Goal: Task Accomplishment & Management: Complete application form

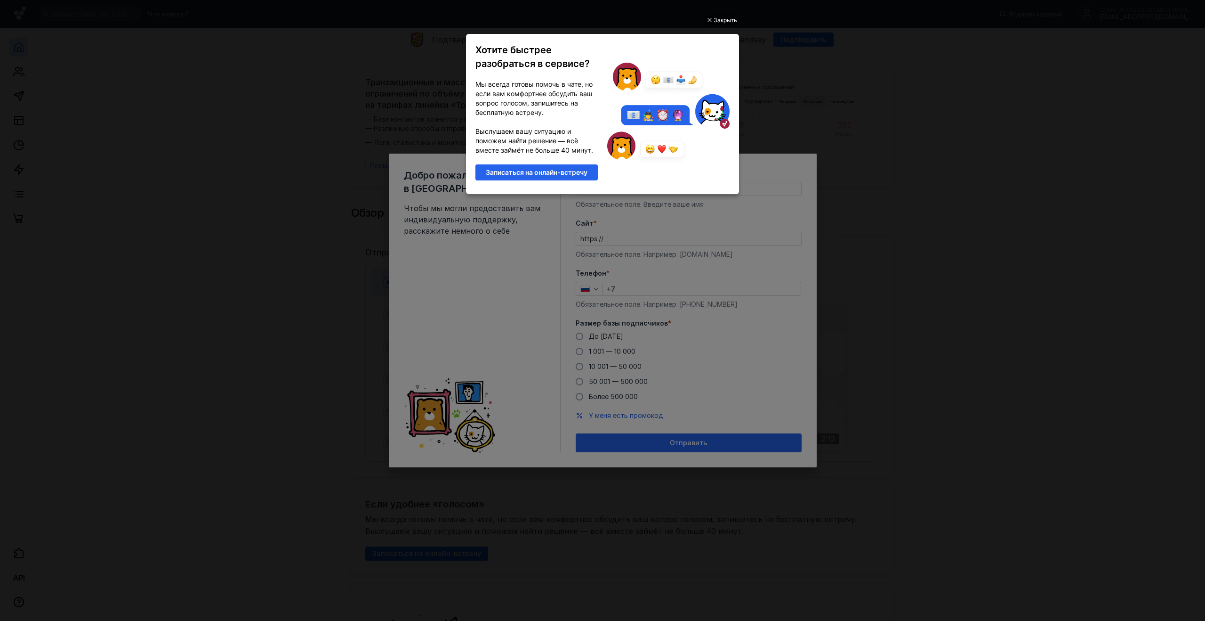
click at [765, 59] on ul "Закрыть Хотите быстрее разобраться в сервисе? Мы всегда готовы помочь в чате, н…" at bounding box center [602, 311] width 1205 height 621
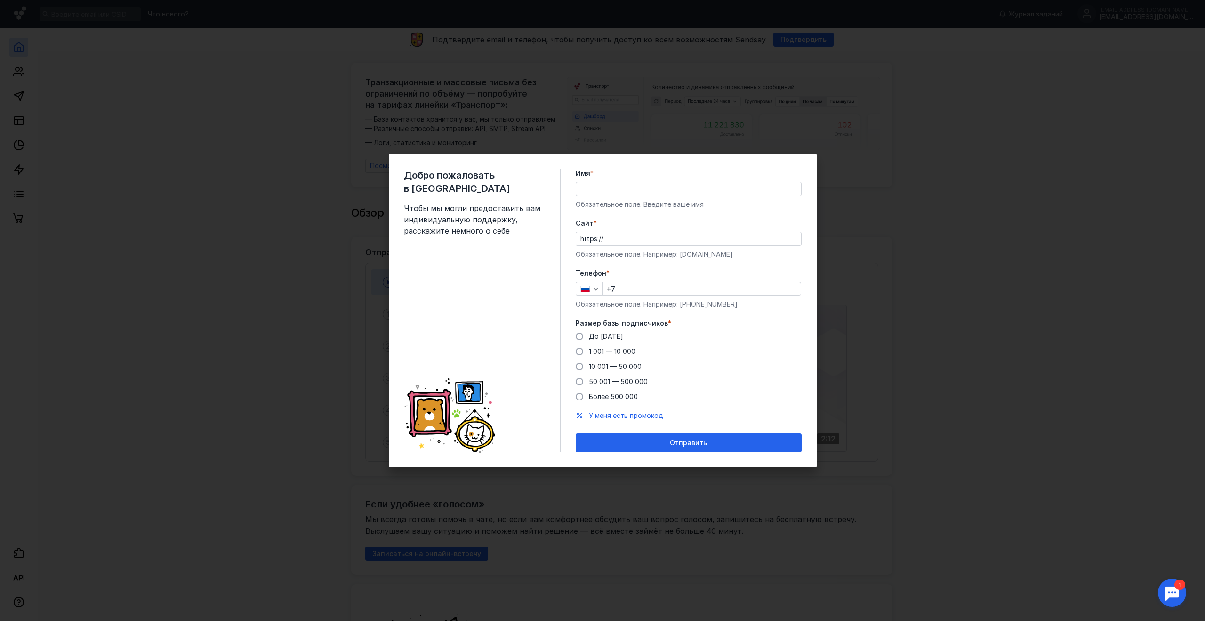
click at [619, 192] on input "Имя *" at bounding box center [688, 188] width 225 height 13
type input "л"
type input "R"
type input "[PERSON_NAME]"
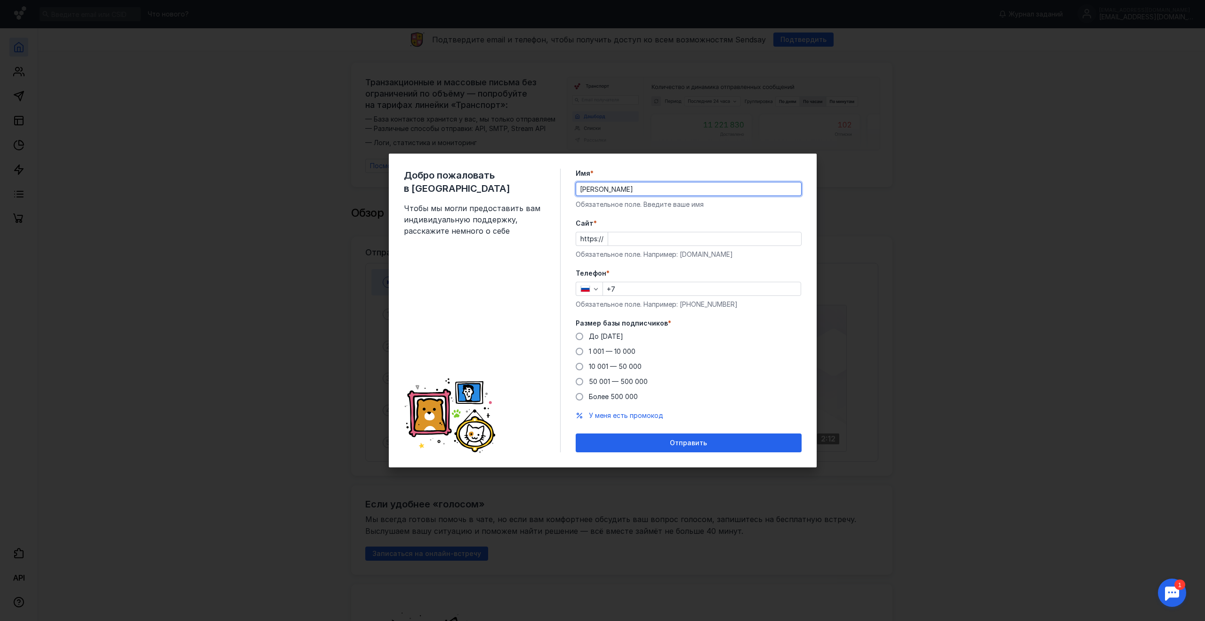
click at [620, 242] on input "Cайт *" at bounding box center [704, 238] width 193 height 13
type input "j"
type input "[DOMAIN_NAME]"
click at [640, 284] on input "+7" at bounding box center [702, 288] width 198 height 13
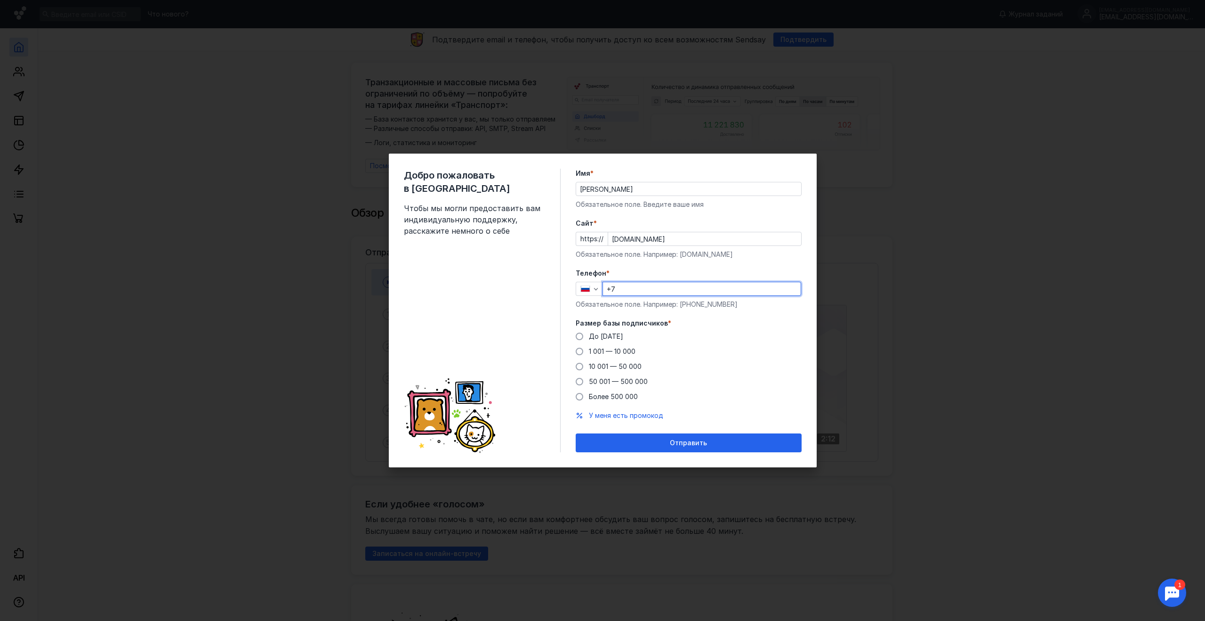
click at [639, 289] on input "+7" at bounding box center [702, 288] width 198 height 13
type input "[PHONE_NUMBER]"
click at [603, 366] on span "10 001 — 50 000" at bounding box center [615, 366] width 53 height 8
click at [0, 0] on input "10 001 — 50 000" at bounding box center [0, 0] width 0 height 0
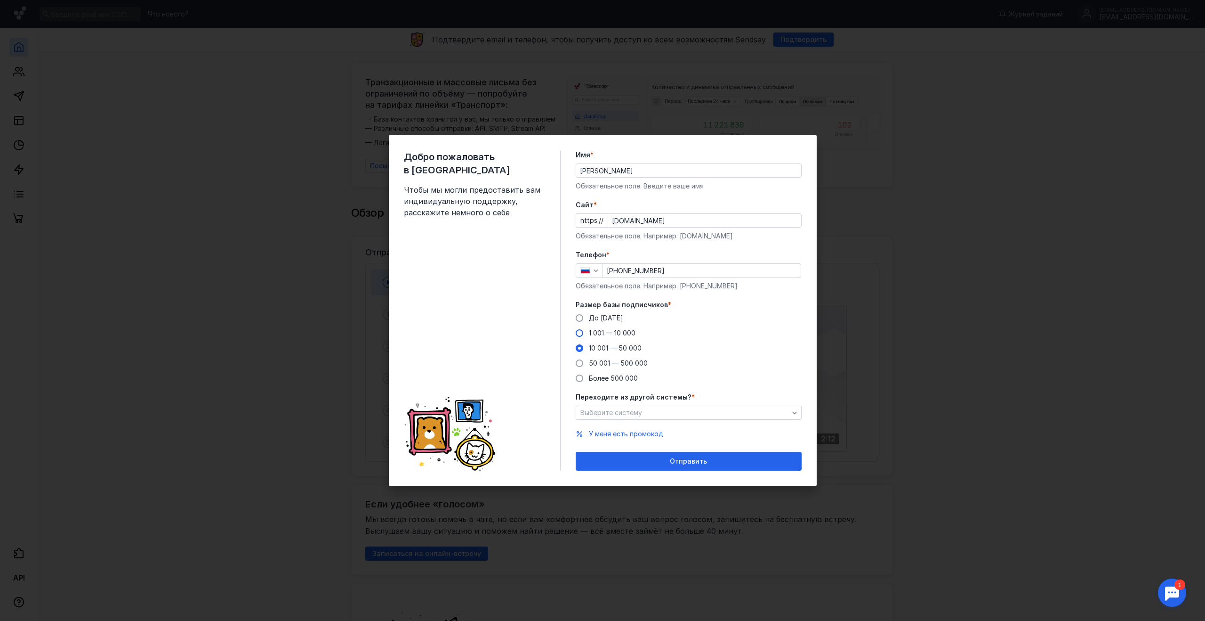
click at [611, 333] on span "1 001 — 10 000" at bounding box center [612, 333] width 47 height 8
click at [0, 0] on input "1 001 — 10 000" at bounding box center [0, 0] width 0 height 0
click at [652, 411] on div "Выберите систему" at bounding box center [684, 413] width 213 height 8
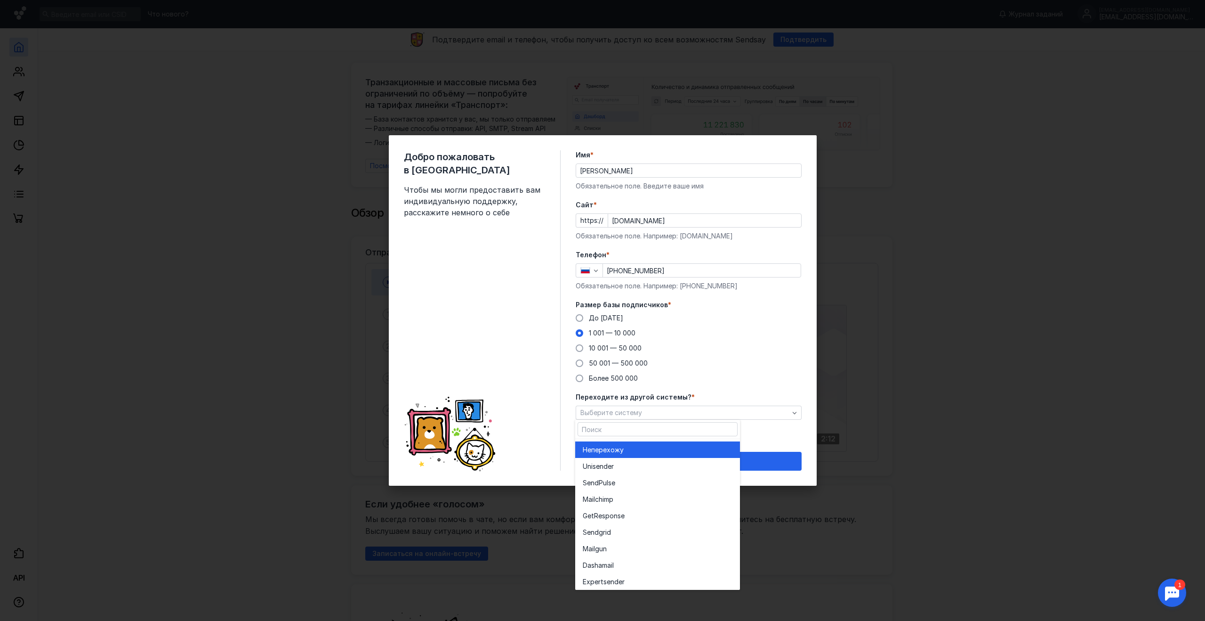
click at [641, 452] on div "Не перехожу" at bounding box center [658, 449] width 150 height 9
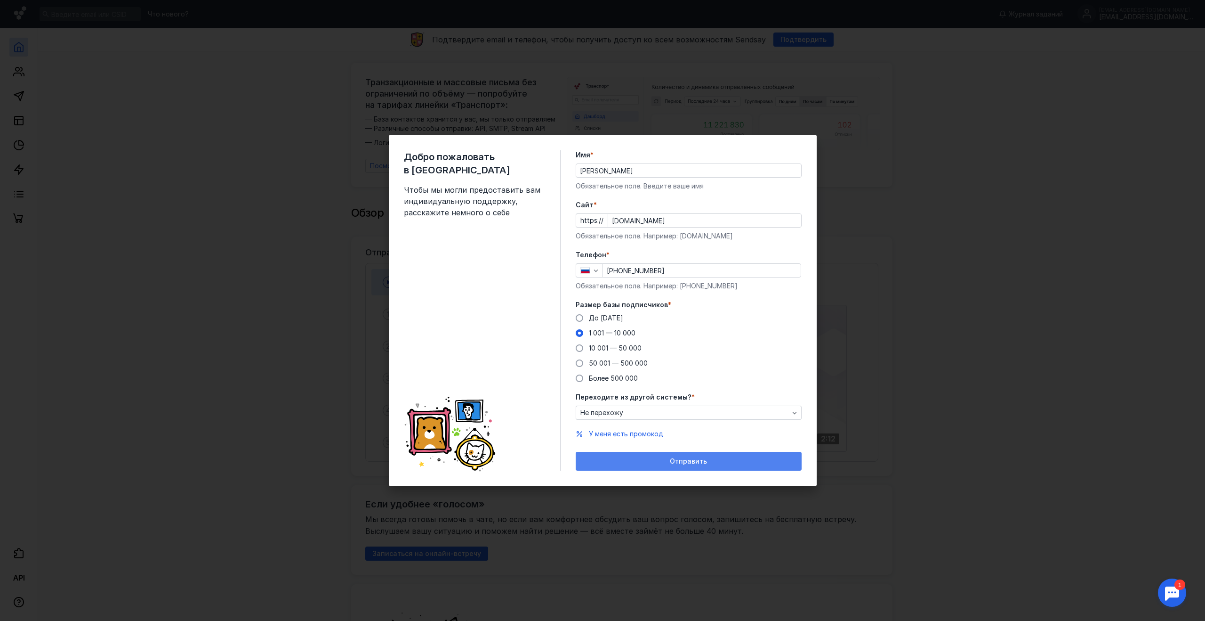
click at [645, 459] on div "Отправить" at bounding box center [689, 461] width 217 height 8
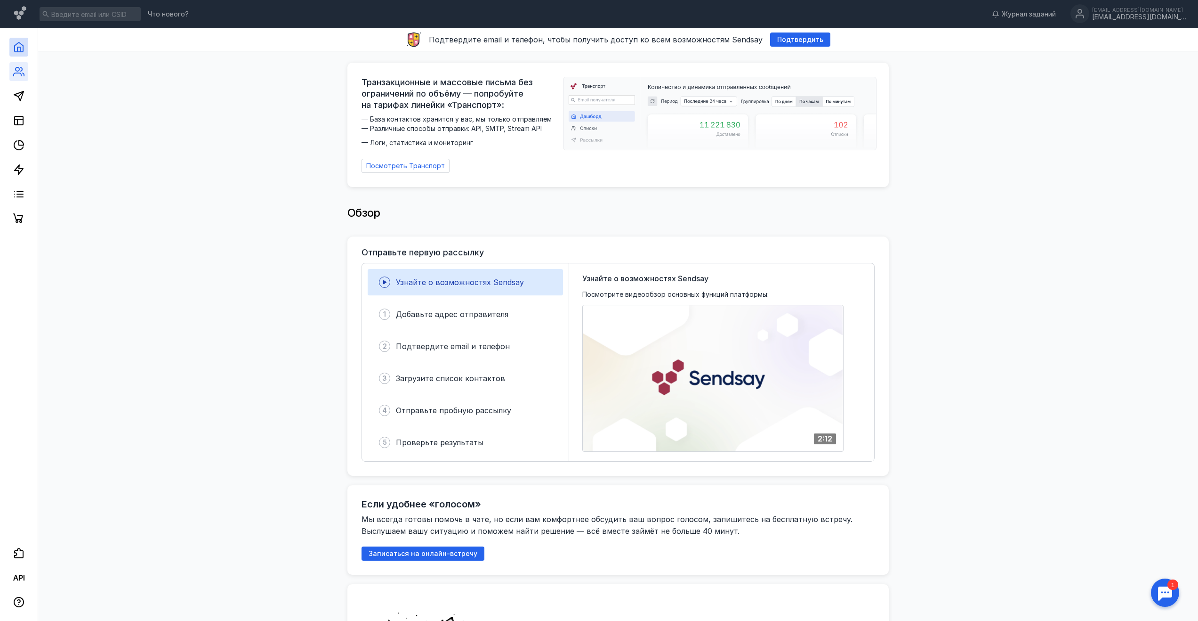
click at [24, 75] on link at bounding box center [18, 71] width 19 height 19
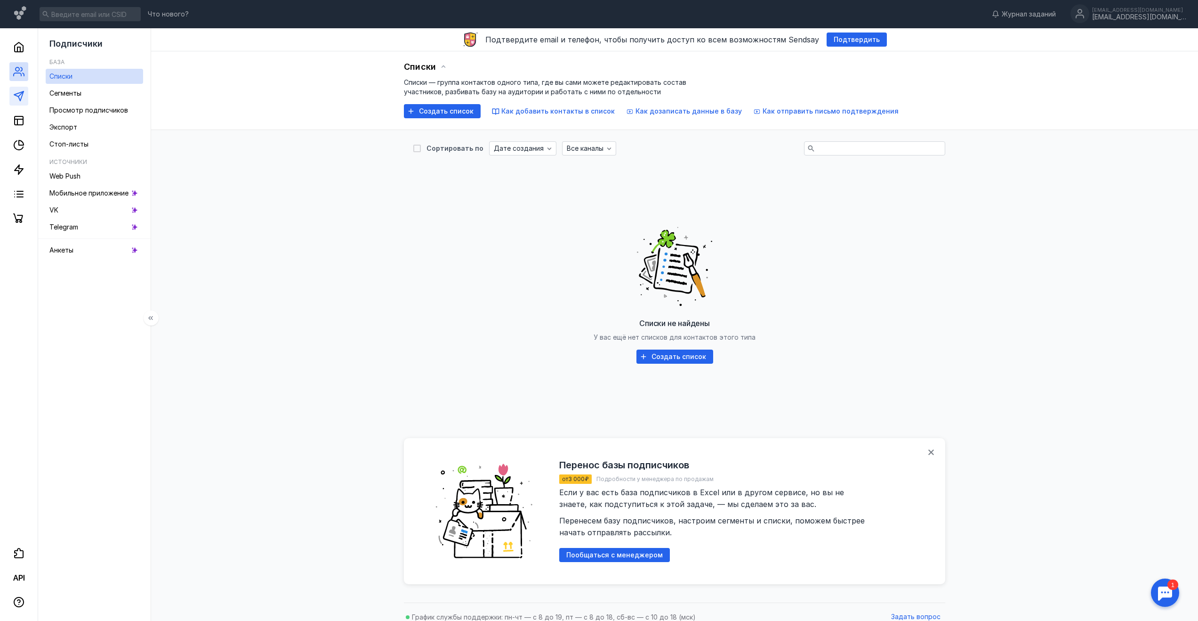
click at [26, 99] on link at bounding box center [18, 96] width 19 height 19
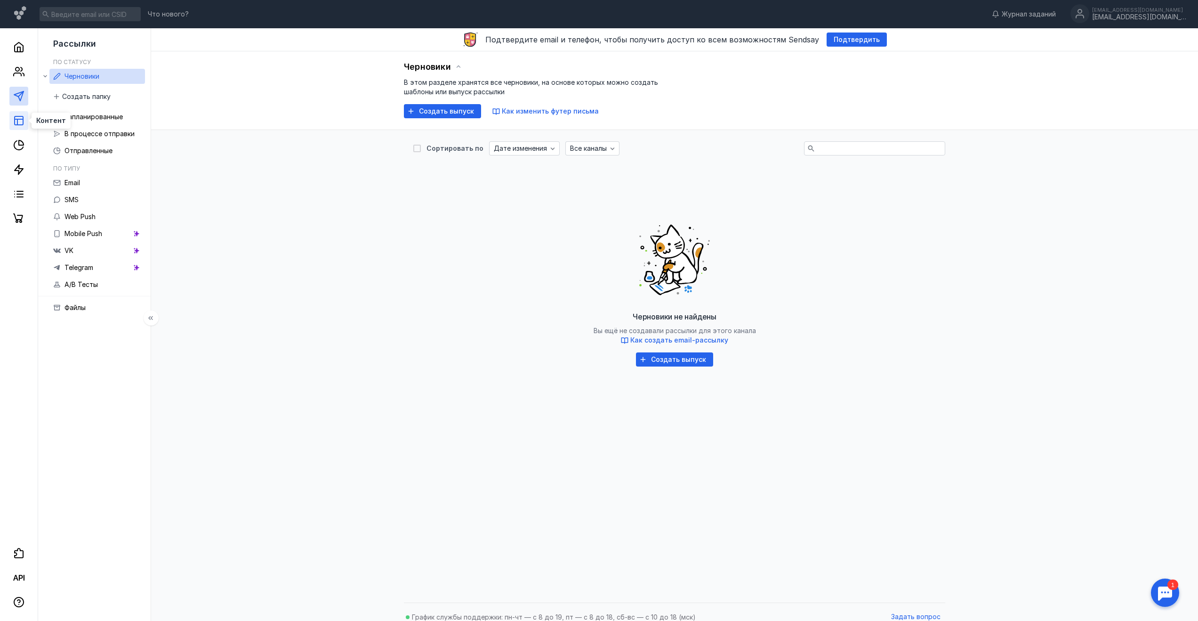
click at [15, 121] on icon at bounding box center [18, 120] width 11 height 11
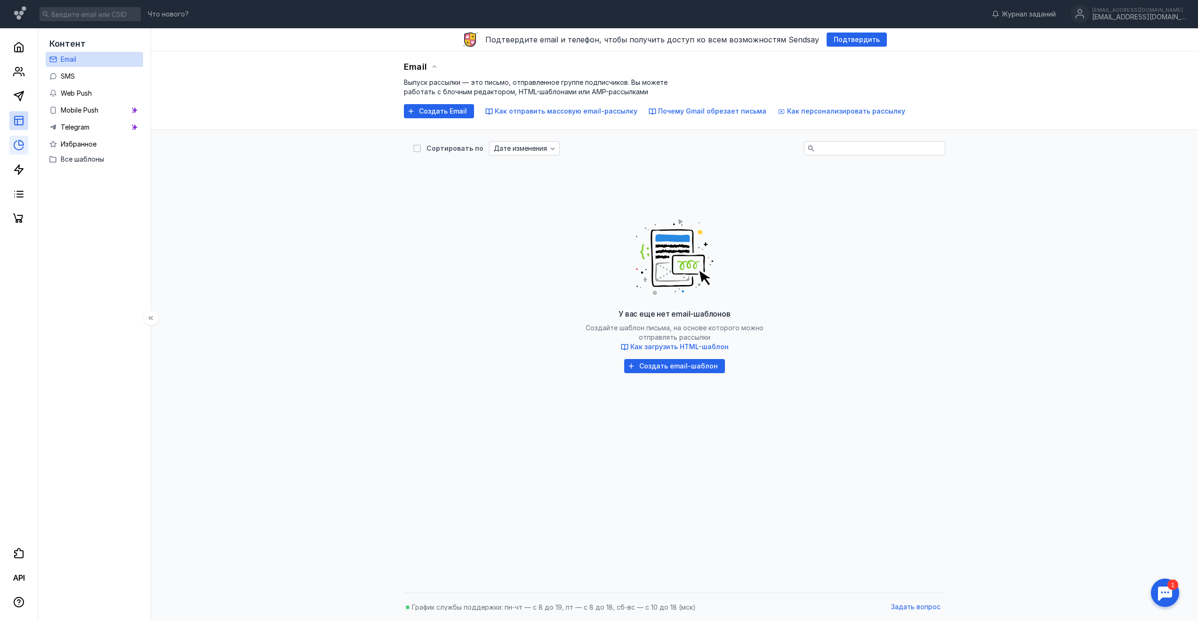
click at [20, 144] on icon at bounding box center [18, 144] width 11 height 11
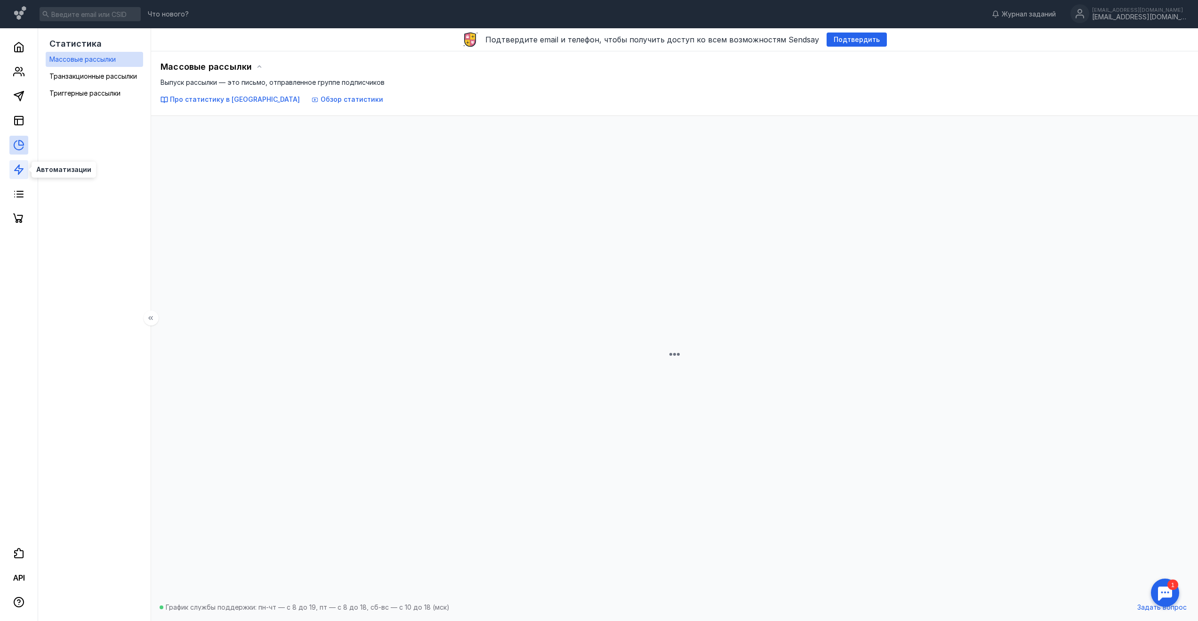
click at [18, 169] on icon at bounding box center [18, 169] width 11 height 11
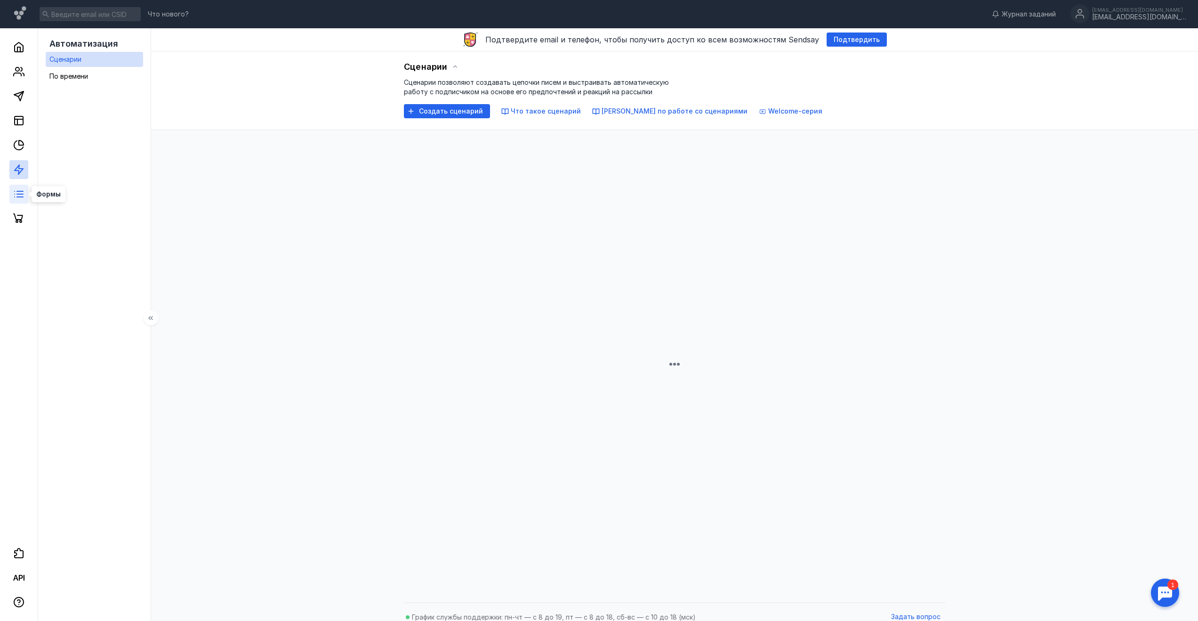
click at [18, 194] on line at bounding box center [20, 194] width 6 height 0
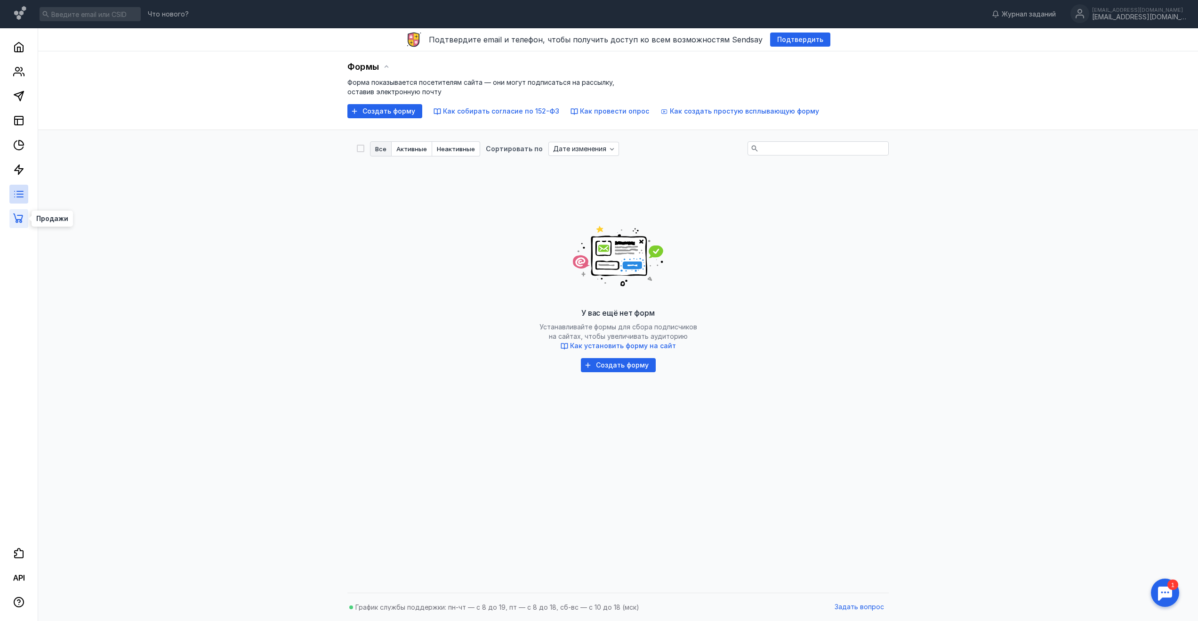
click at [18, 216] on icon at bounding box center [18, 218] width 11 height 11
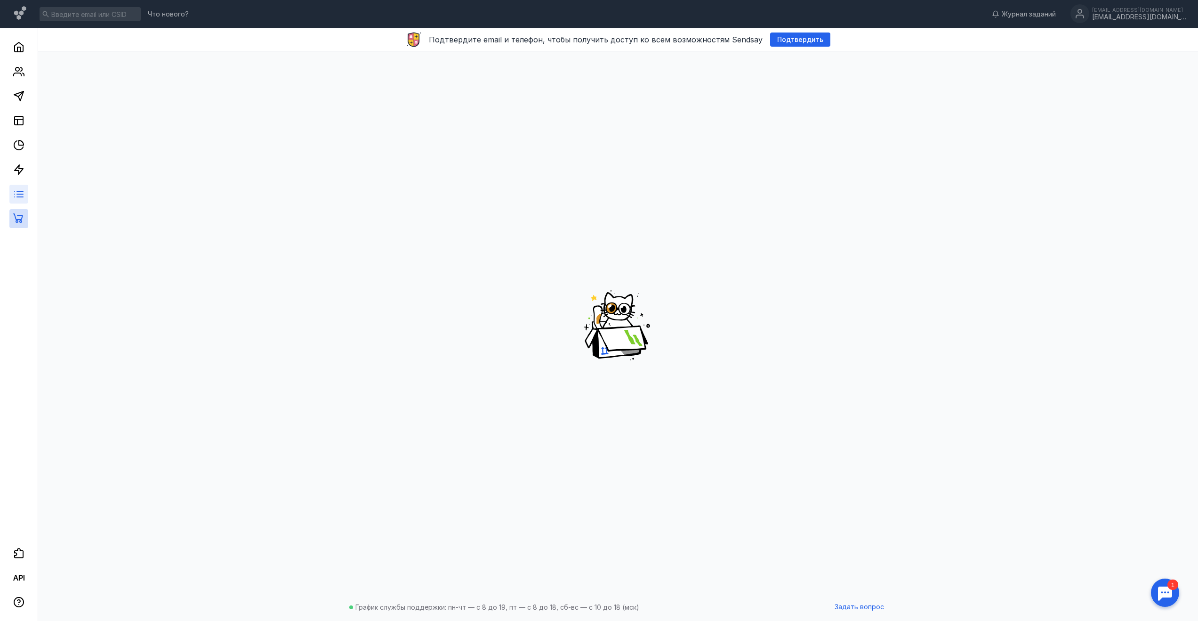
click at [19, 199] on icon at bounding box center [18, 193] width 11 height 11
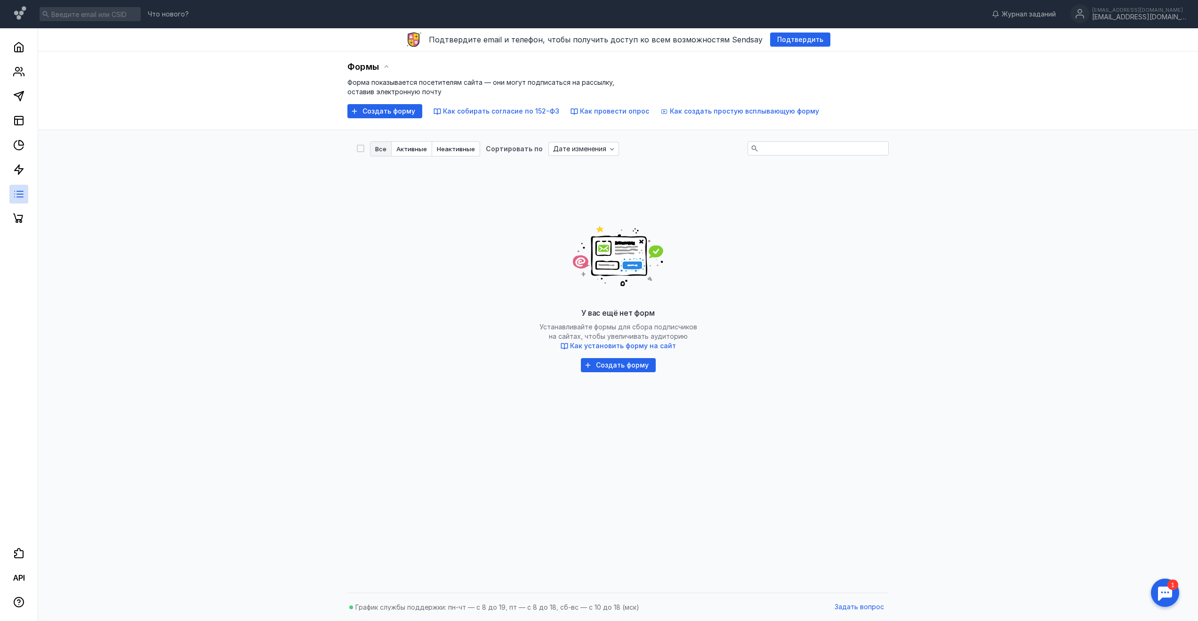
click at [19, 185] on link at bounding box center [18, 194] width 19 height 19
click at [20, 173] on icon at bounding box center [18, 169] width 11 height 11
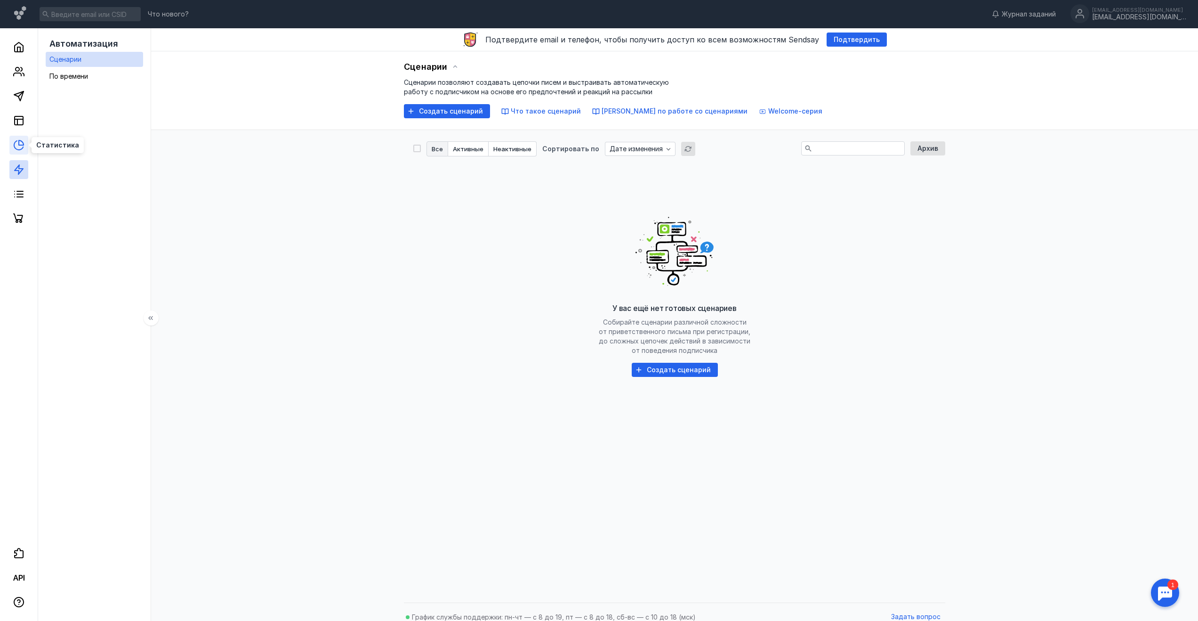
click at [22, 149] on icon at bounding box center [18, 144] width 11 height 11
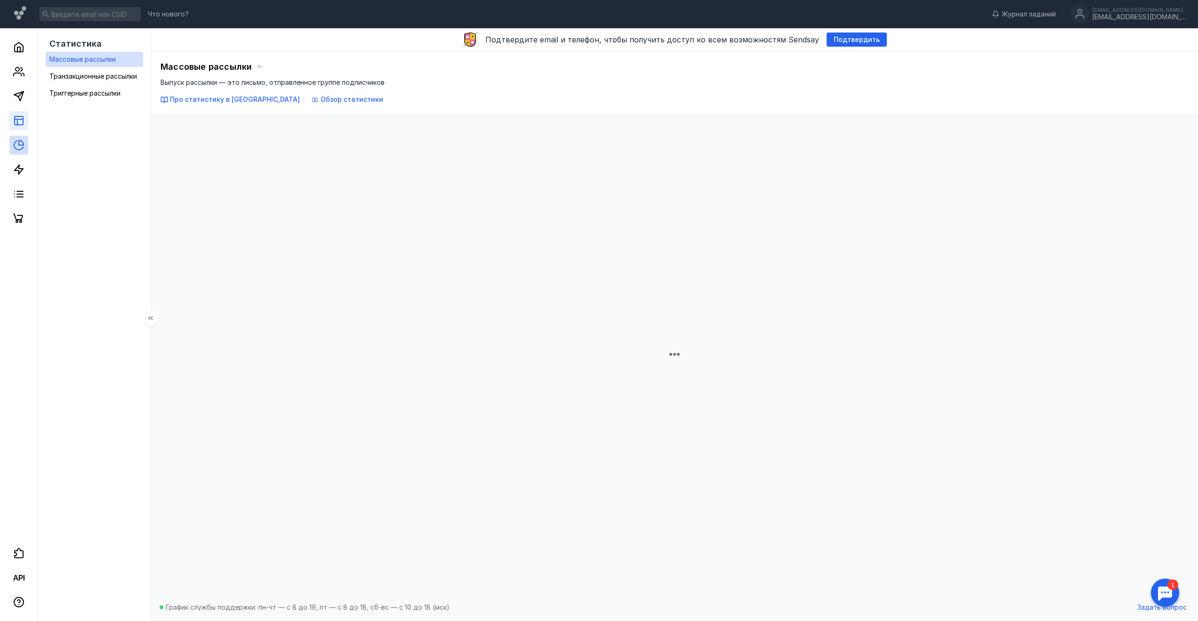
click at [16, 125] on icon at bounding box center [18, 120] width 11 height 11
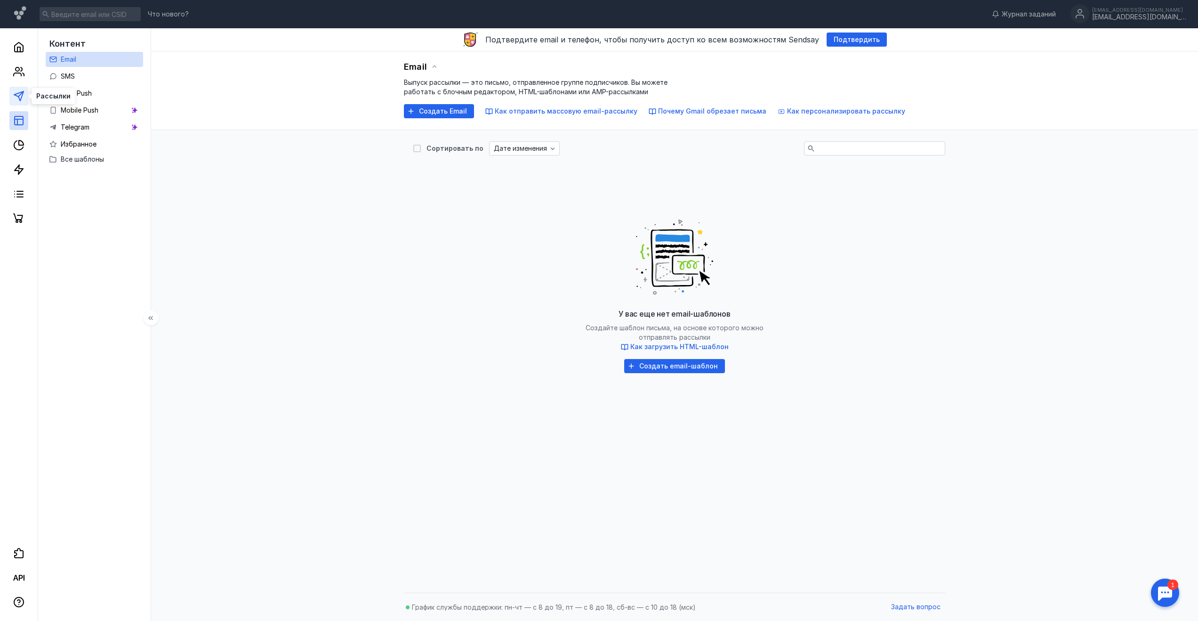
click at [15, 97] on icon at bounding box center [18, 95] width 11 height 11
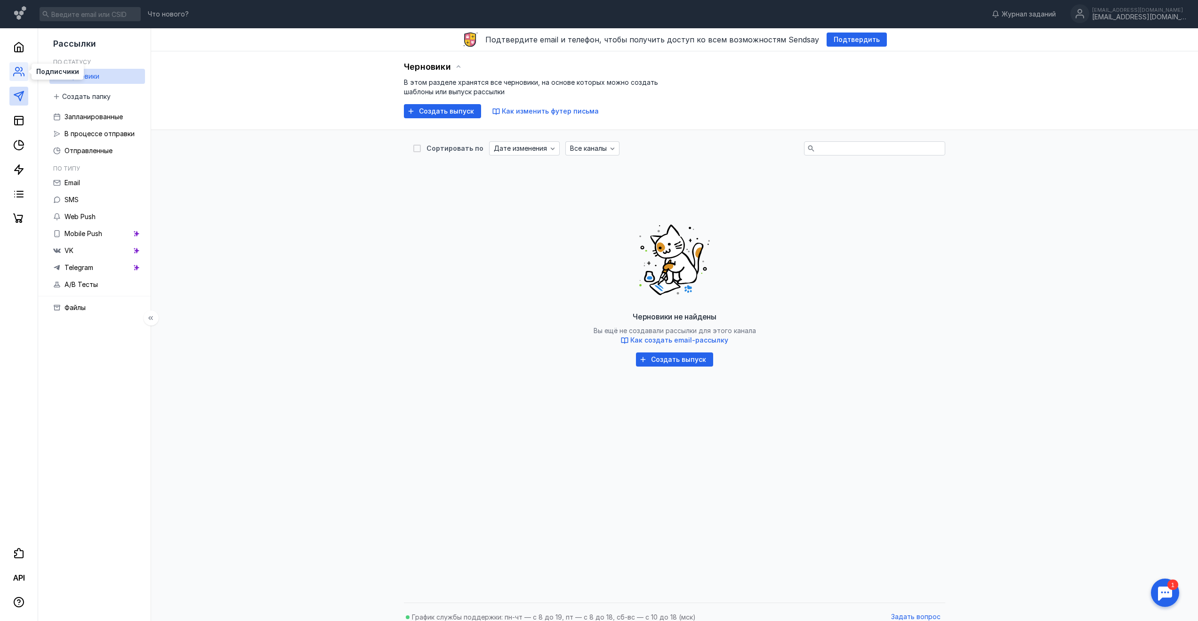
click at [23, 67] on icon at bounding box center [18, 71] width 11 height 11
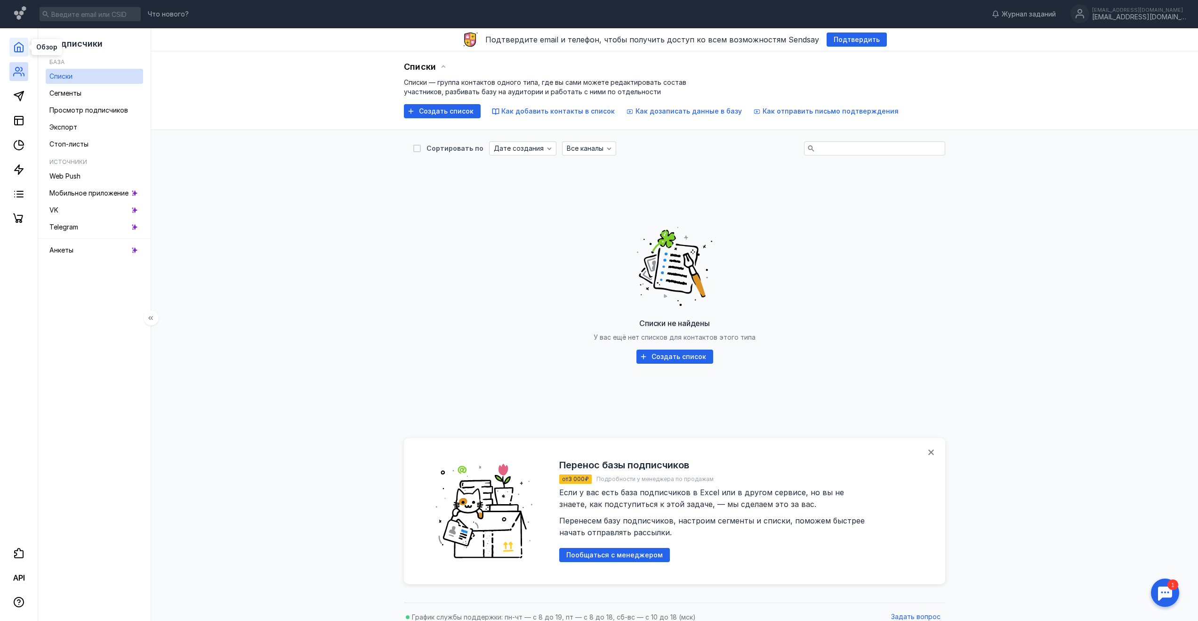
click at [20, 50] on polyline at bounding box center [18, 49] width 3 height 5
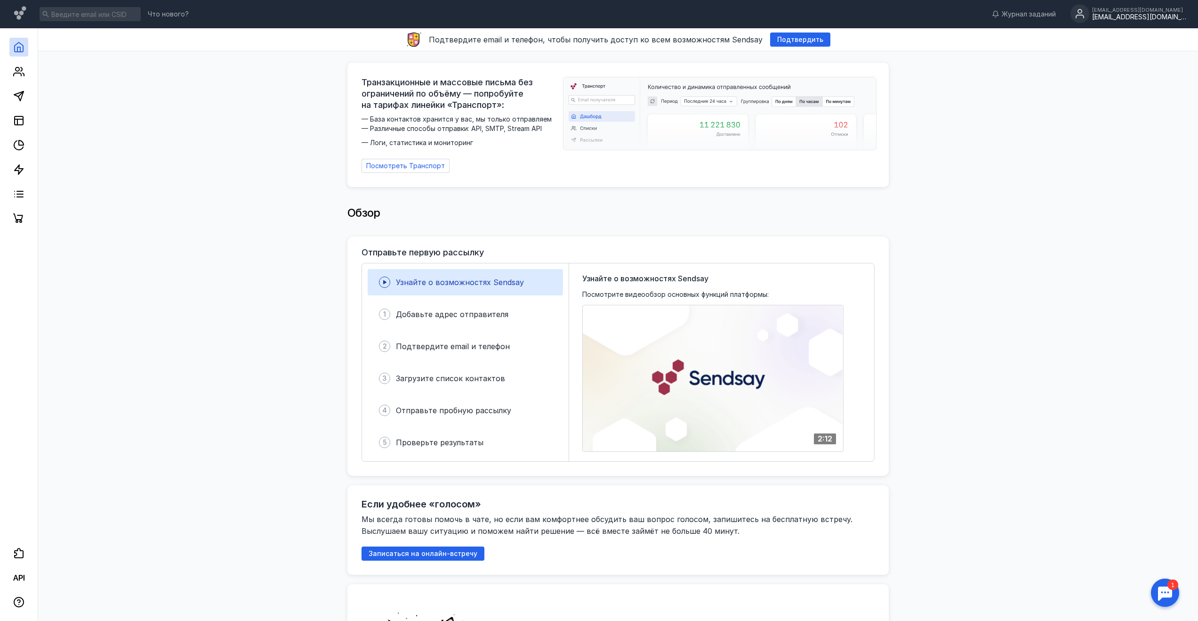
click at [1089, 14] on circle at bounding box center [1080, 13] width 19 height 19
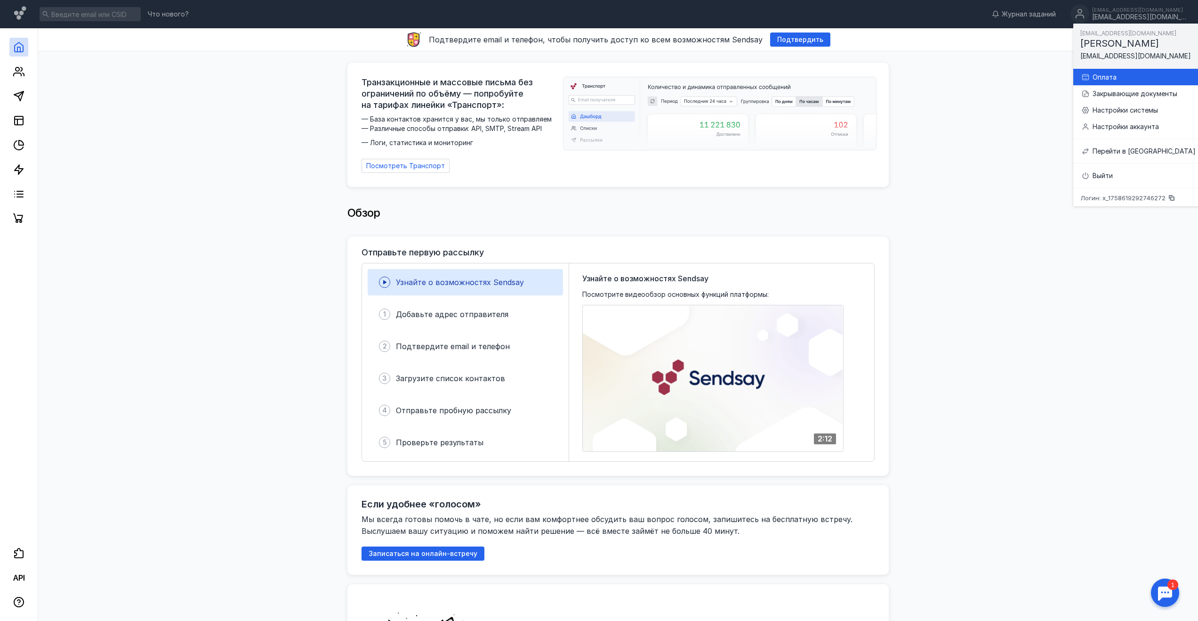
click at [1113, 76] on div "Оплата" at bounding box center [1144, 77] width 103 height 9
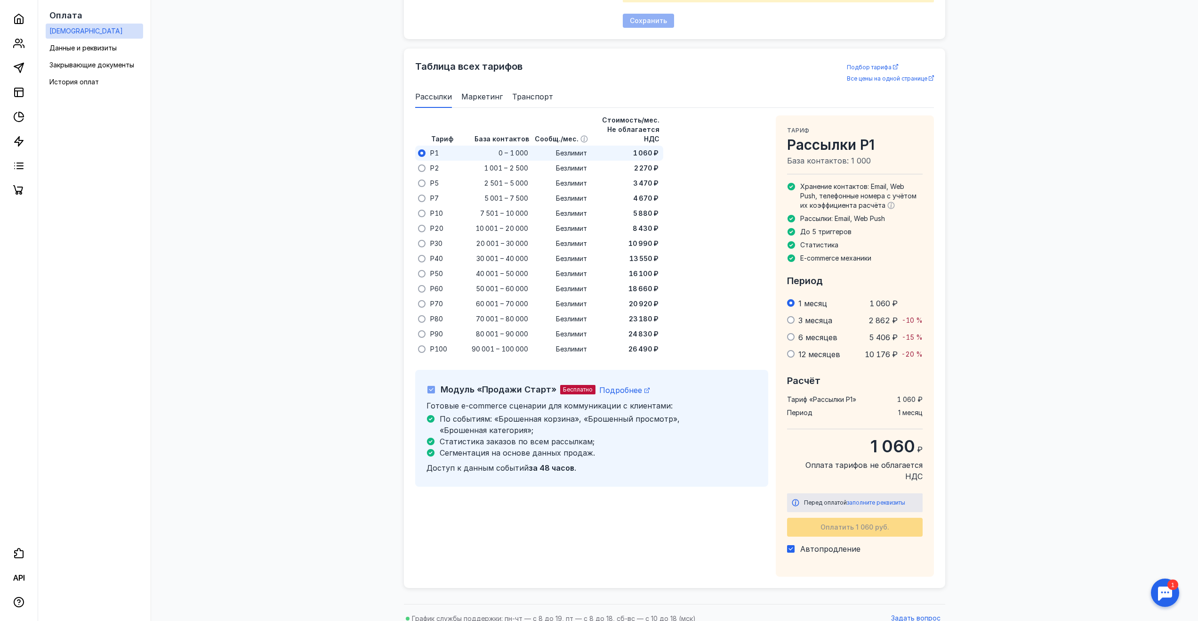
scroll to position [543, 0]
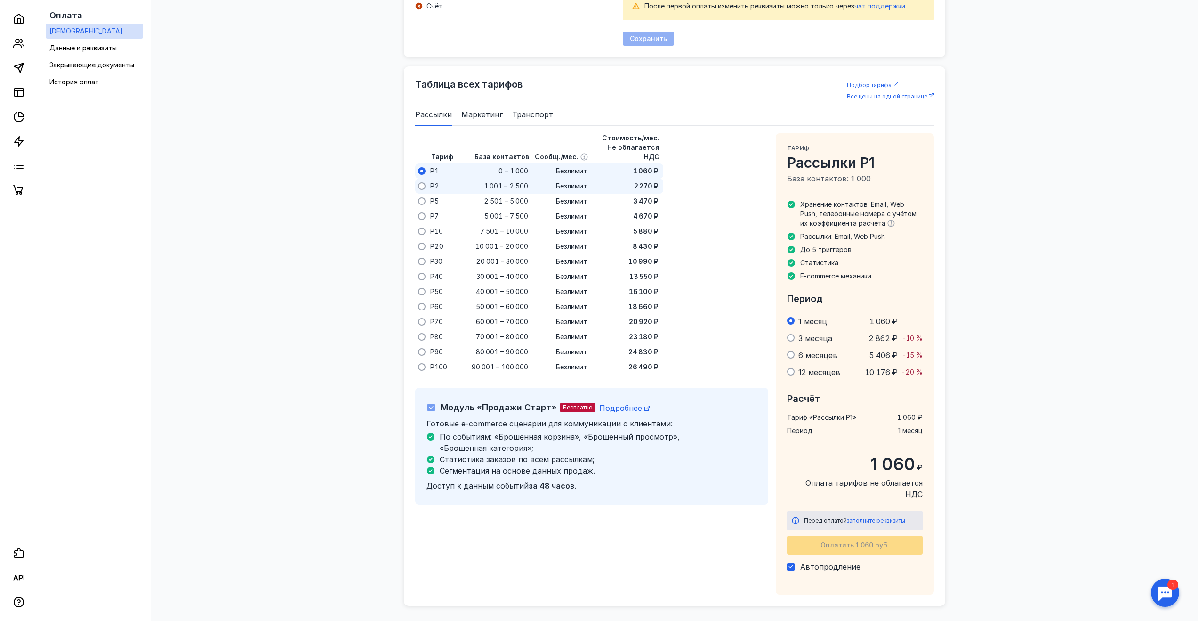
click at [443, 178] on div "P2" at bounding box center [441, 185] width 28 height 15
click at [441, 194] on div "P5" at bounding box center [441, 201] width 28 height 15
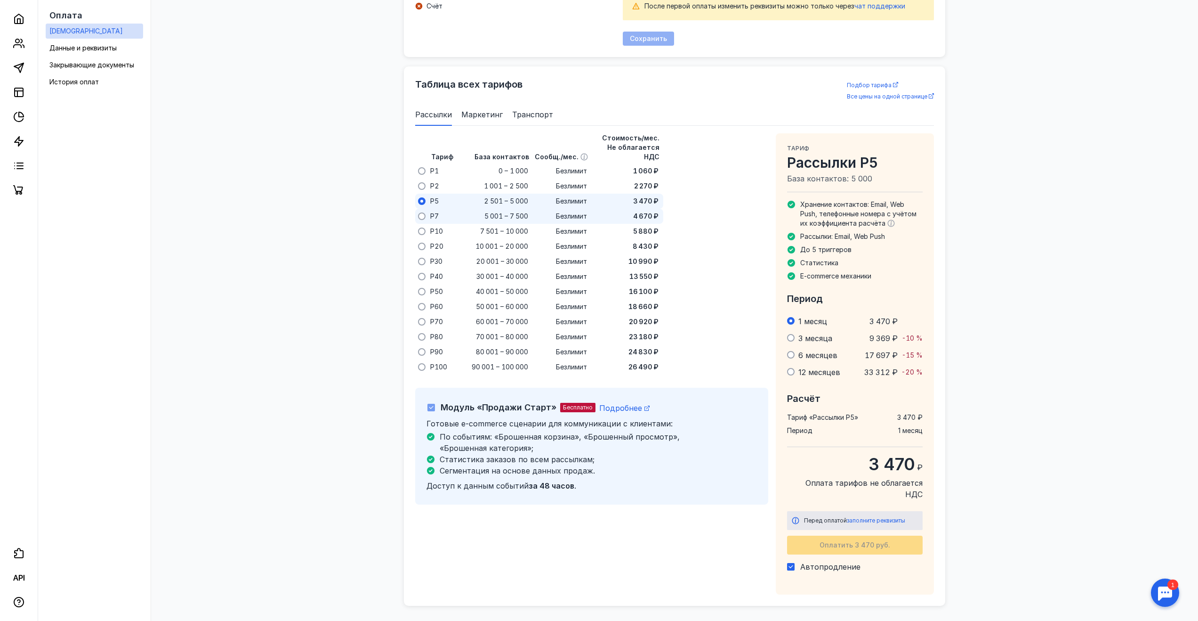
click at [440, 209] on div "P7" at bounding box center [441, 216] width 28 height 15
click at [439, 226] on span "P10" at bounding box center [436, 230] width 13 height 9
click at [461, 111] on span "Маркетинг" at bounding box center [481, 114] width 41 height 11
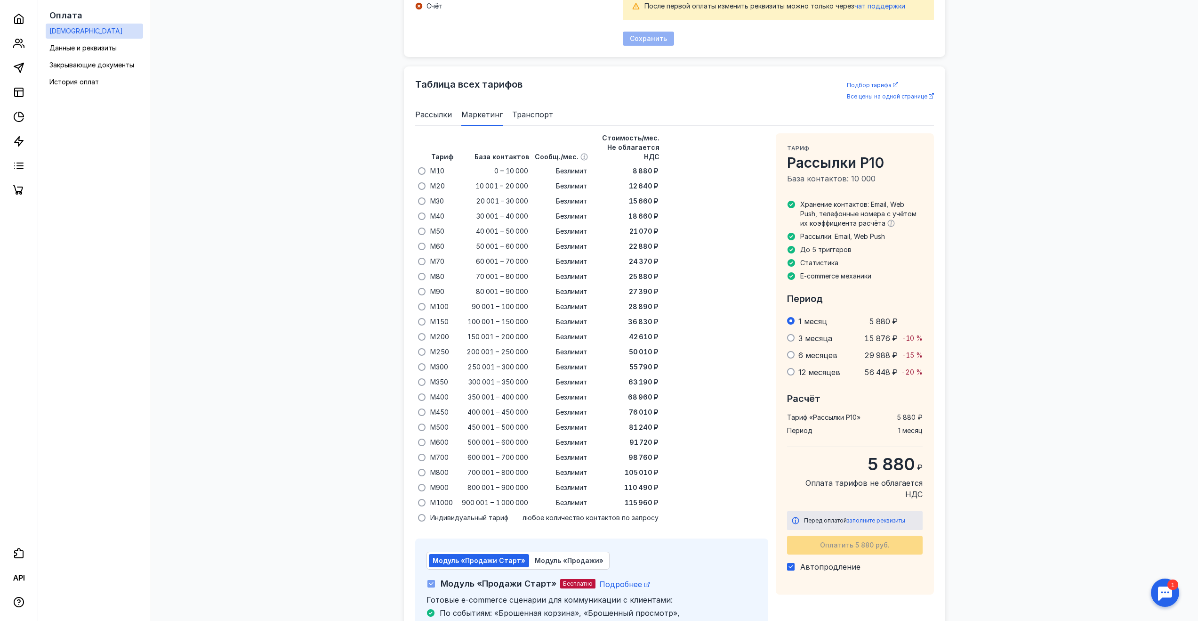
click at [532, 118] on span "Транспорт" at bounding box center [532, 114] width 41 height 11
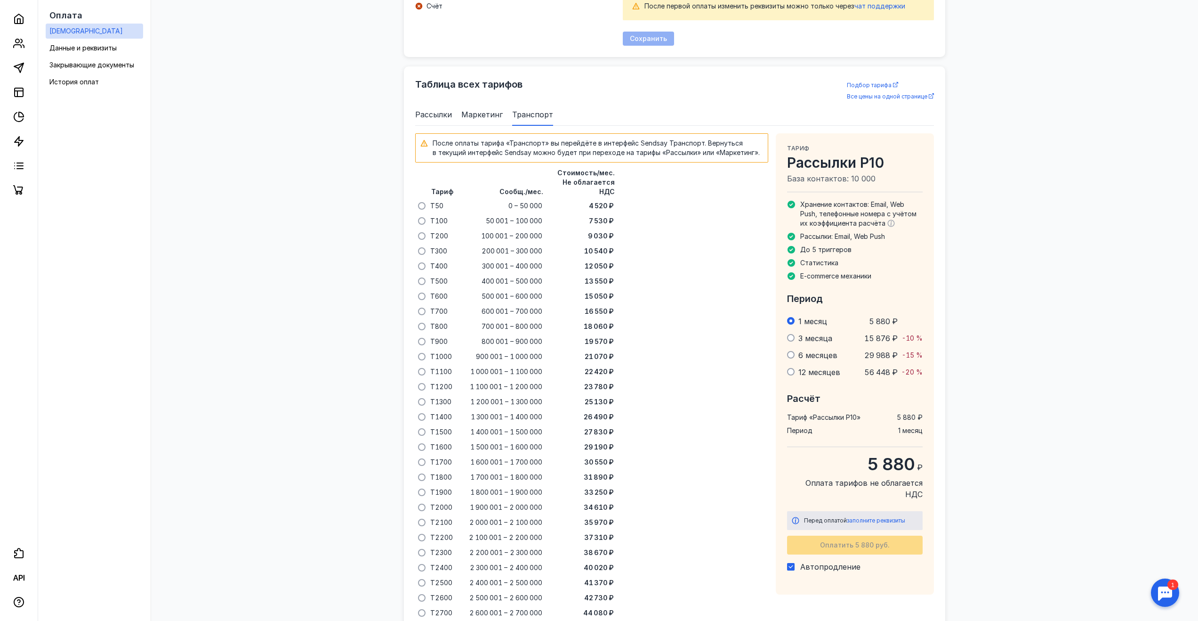
click at [454, 117] on ul "Рассылки Маркетинг Транспорт" at bounding box center [674, 114] width 519 height 23
click at [471, 112] on span "Маркетинг" at bounding box center [481, 114] width 41 height 11
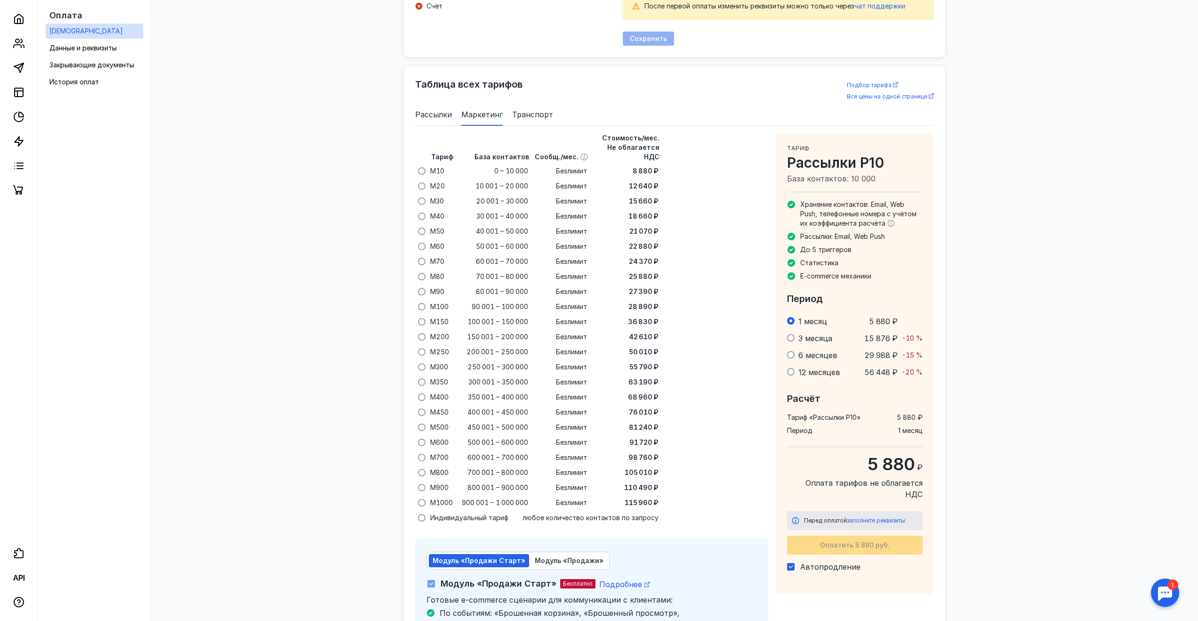
click at [411, 107] on div "Таблица всех тарифов Подбор тарифа Все цены на одной странице Рассылки Маркетин…" at bounding box center [674, 378] width 541 height 625
click at [437, 113] on span "Рассылки" at bounding box center [433, 114] width 37 height 11
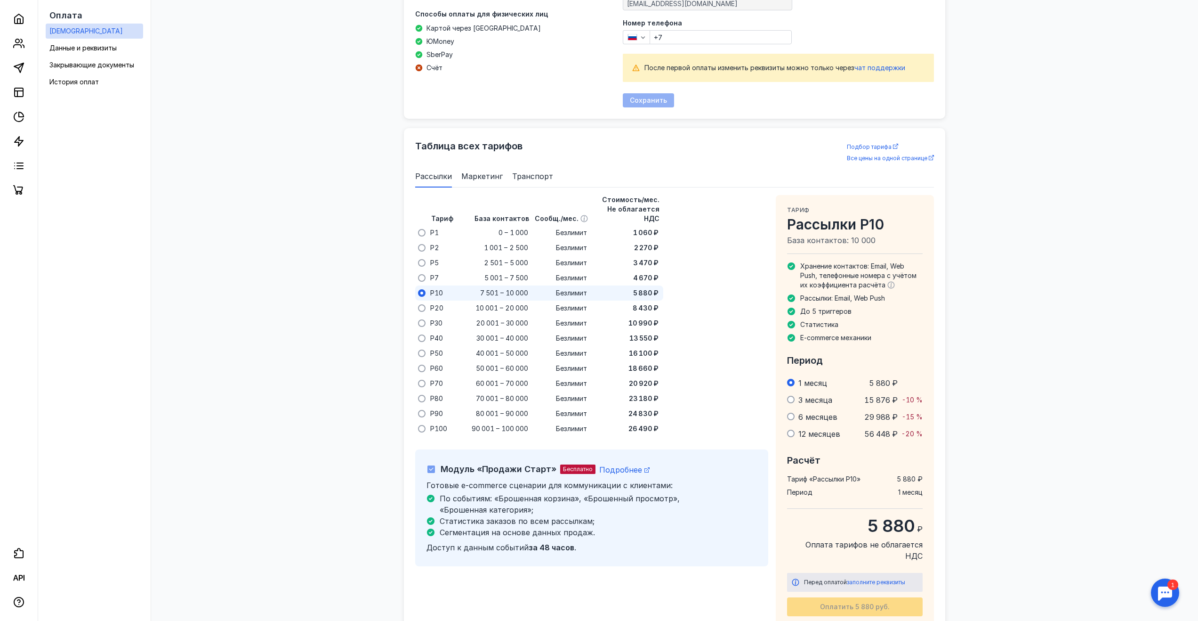
scroll to position [561, 0]
